Goal: Task Accomplishment & Management: Use online tool/utility

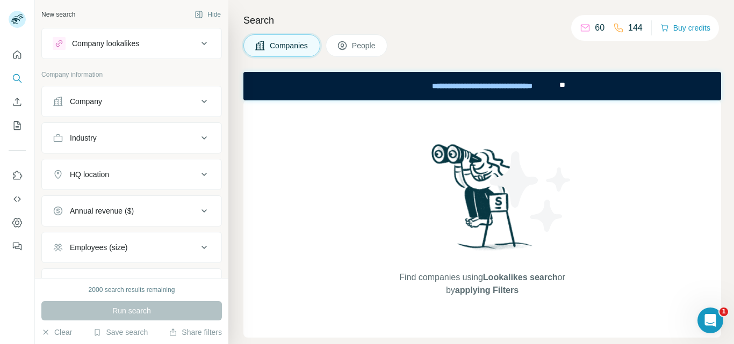
click at [600, 148] on div "Find companies using Lookalikes search or by applying Filters" at bounding box center [481, 218] width 477 height 237
click at [19, 99] on icon "Enrich CSV" at bounding box center [17, 102] width 11 height 11
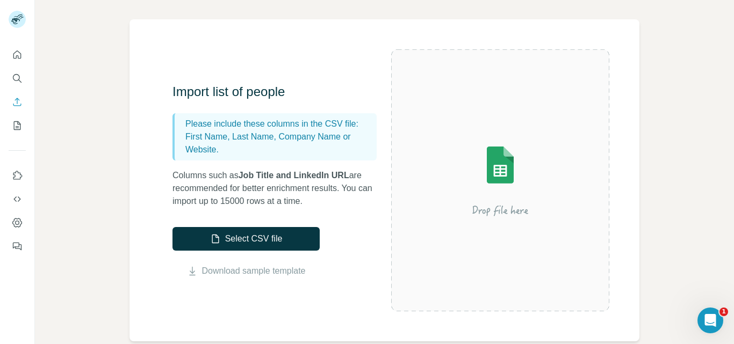
scroll to position [107, 0]
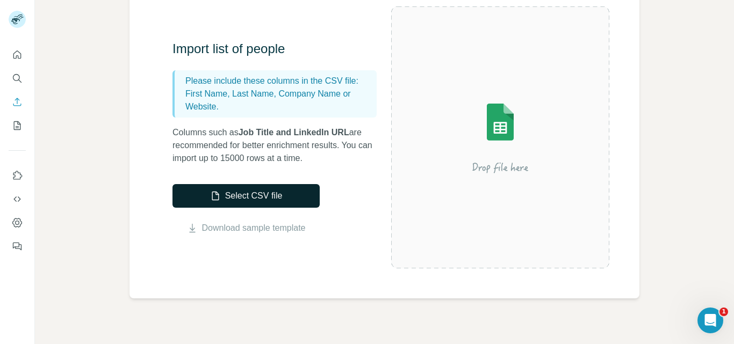
click at [251, 201] on button "Select CSV file" at bounding box center [245, 196] width 147 height 24
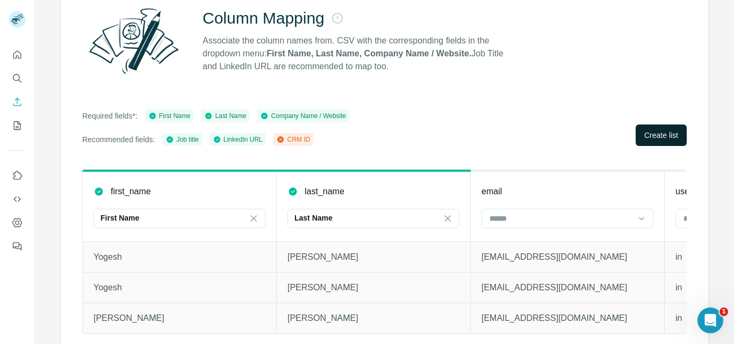
click at [649, 134] on span "Create list" at bounding box center [661, 135] width 34 height 11
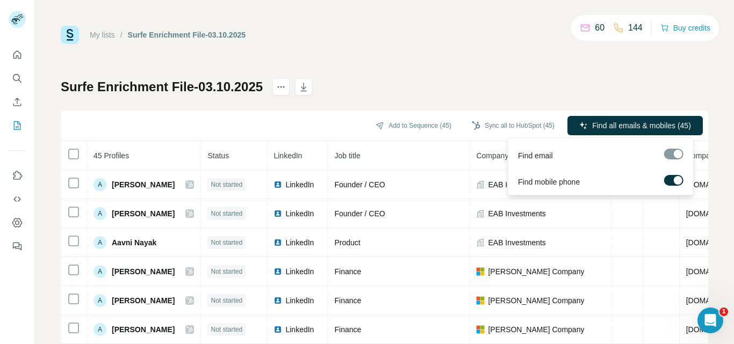
click at [626, 124] on span "Find all emails & mobiles (45)" at bounding box center [641, 125] width 99 height 11
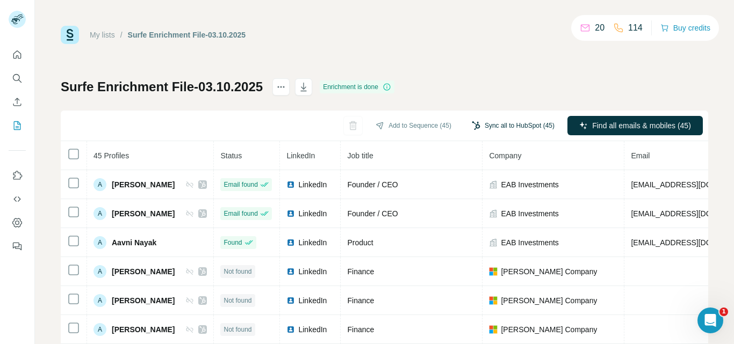
click at [477, 122] on button "Sync all to HubSpot (45)" at bounding box center [513, 126] width 98 height 16
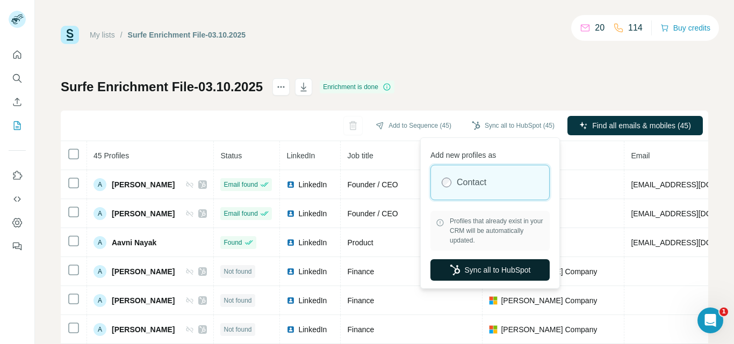
click at [463, 274] on button "Sync all to HubSpot" at bounding box center [489, 269] width 119 height 21
